Goal: Check status: Check status

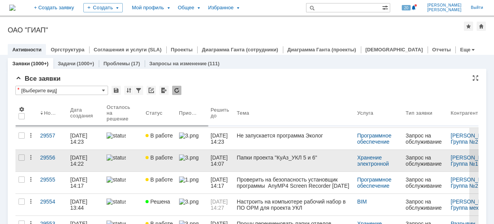
click at [132, 161] on div at bounding box center [122, 157] width 33 height 6
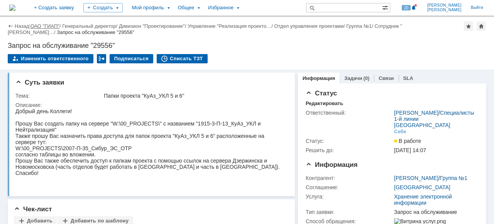
click at [38, 25] on link "ОАО "ГИАП"" at bounding box center [44, 26] width 29 height 6
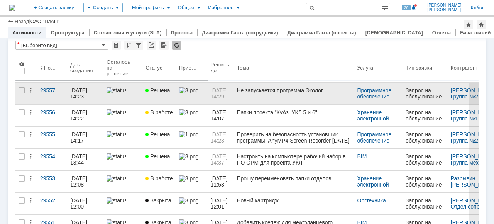
scroll to position [39, 0]
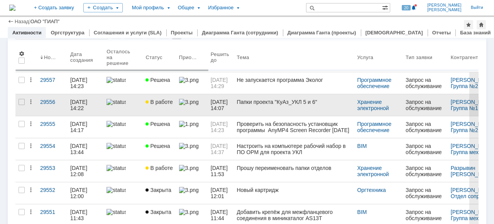
click at [154, 112] on link "В работе" at bounding box center [158, 105] width 33 height 22
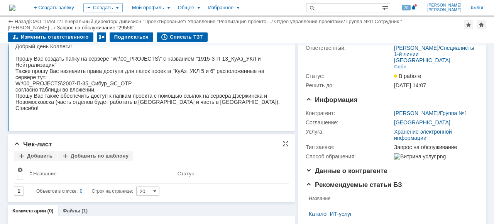
scroll to position [12, 0]
click at [22, 168] on span at bounding box center [20, 170] width 6 height 6
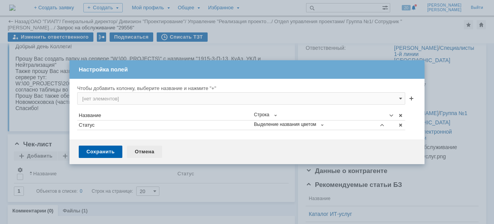
click at [140, 151] on div "Отмена" at bounding box center [144, 151] width 35 height 12
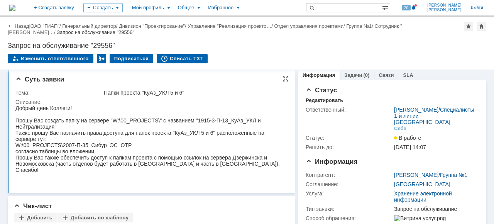
scroll to position [0, 0]
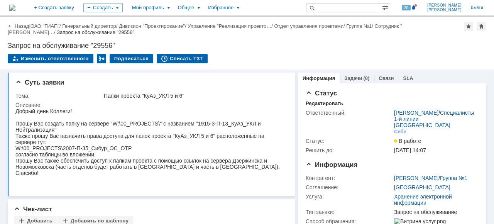
click at [52, 28] on link "ОАО "ГИАП"" at bounding box center [44, 26] width 29 height 6
